Goal: Information Seeking & Learning: Learn about a topic

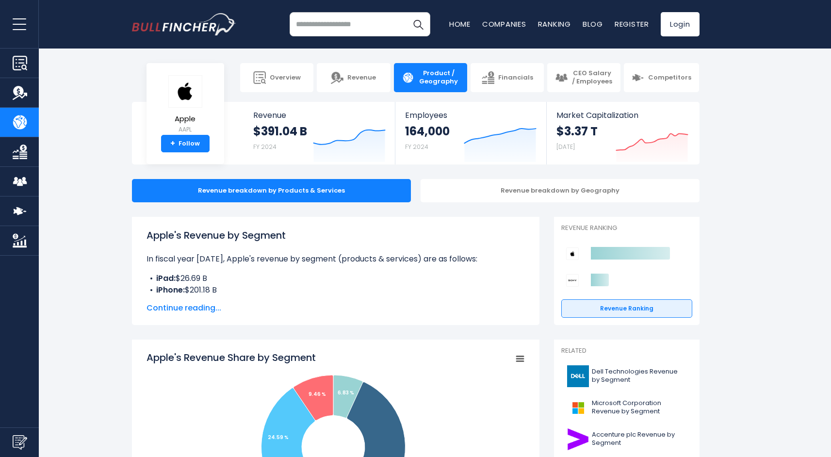
drag, startPoint x: 179, startPoint y: 274, endPoint x: 221, endPoint y: 276, distance: 42.8
click at [221, 276] on li "iPad: $26.69 B" at bounding box center [336, 279] width 378 height 12
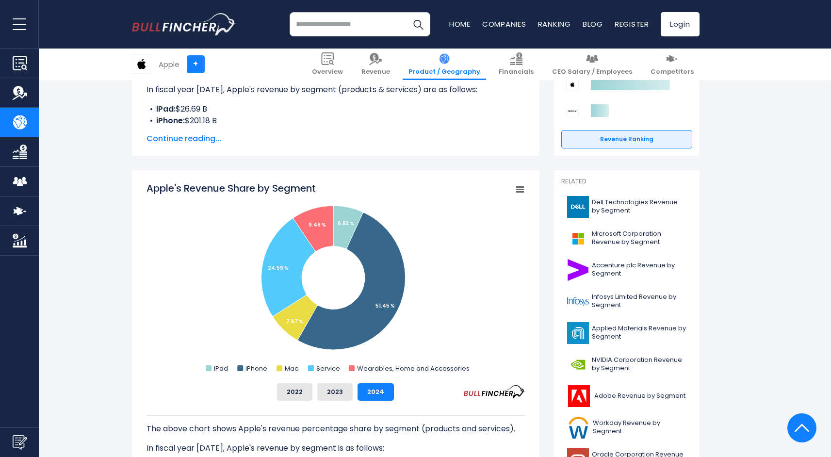
scroll to position [171, 0]
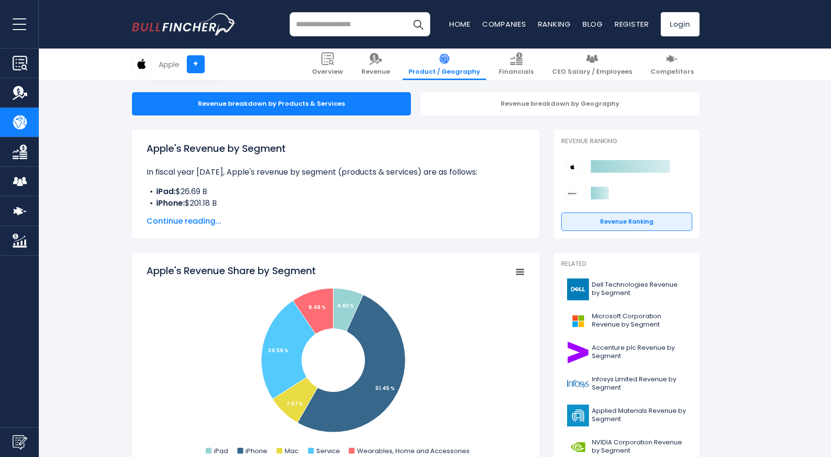
scroll to position [118, 0]
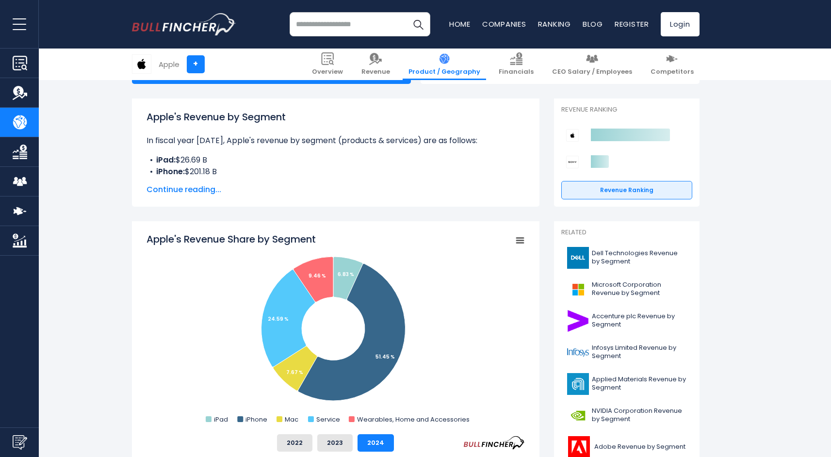
click at [167, 190] on span "Continue reading..." at bounding box center [336, 190] width 378 height 12
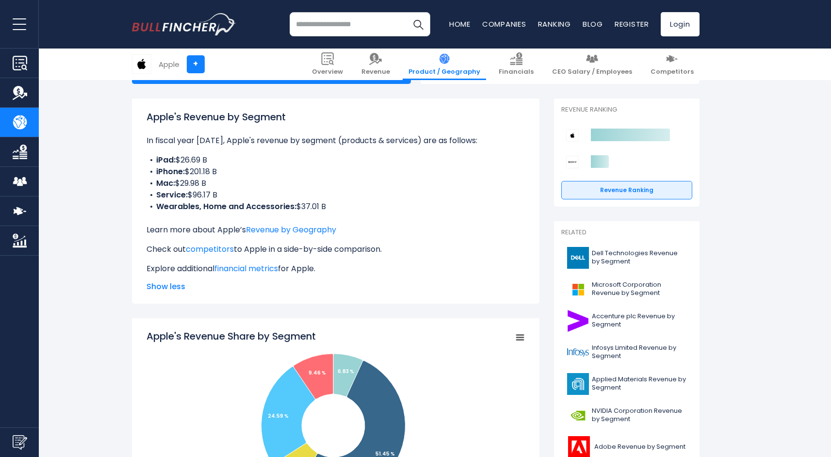
drag, startPoint x: 175, startPoint y: 159, endPoint x: 230, endPoint y: 193, distance: 64.9
click at [230, 193] on ul "iPad: $26.69 B iPhone: $201.18 B Mac: $29.98 B Service: $96.17 B Wearables, Hom…" at bounding box center [336, 183] width 378 height 58
click at [267, 177] on li "iPhone: $201.18 B" at bounding box center [336, 172] width 378 height 12
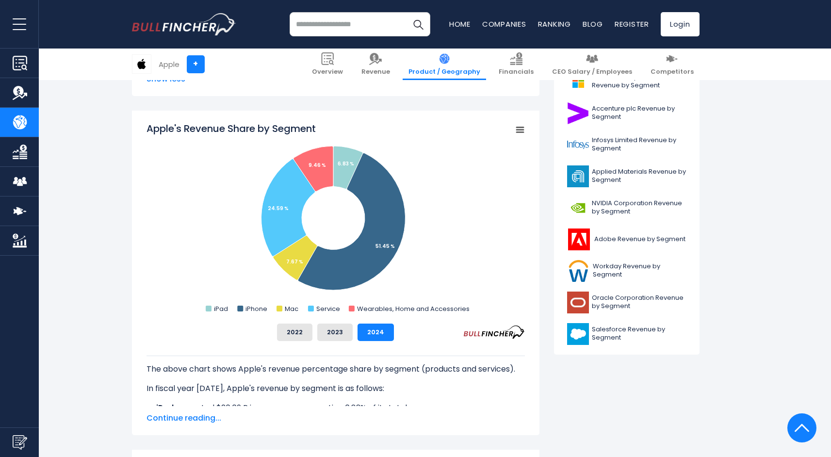
scroll to position [346, 0]
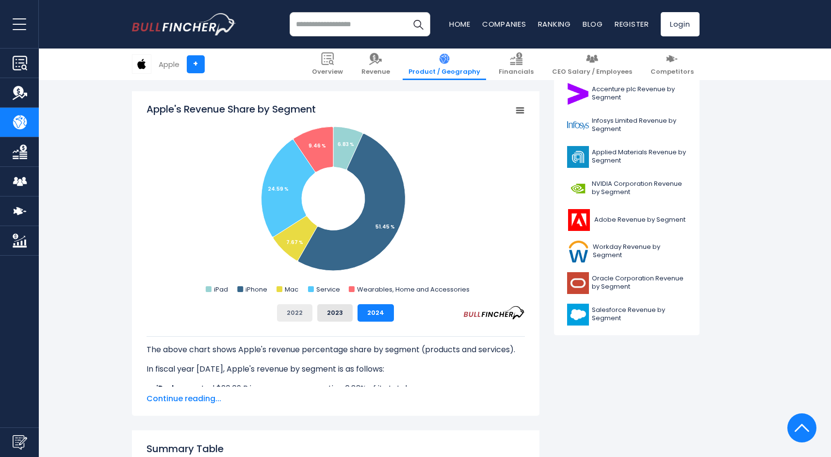
click at [298, 314] on button "2022" at bounding box center [294, 312] width 35 height 17
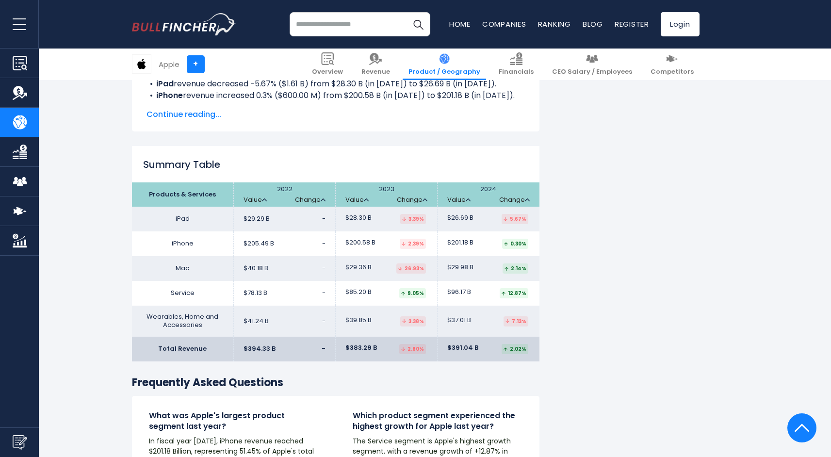
scroll to position [1587, 0]
drag, startPoint x: 248, startPoint y: 243, endPoint x: 272, endPoint y: 242, distance: 23.8
click at [272, 242] on span "$205.49 B" at bounding box center [259, 243] width 31 height 8
